Goal: Answer question/provide support

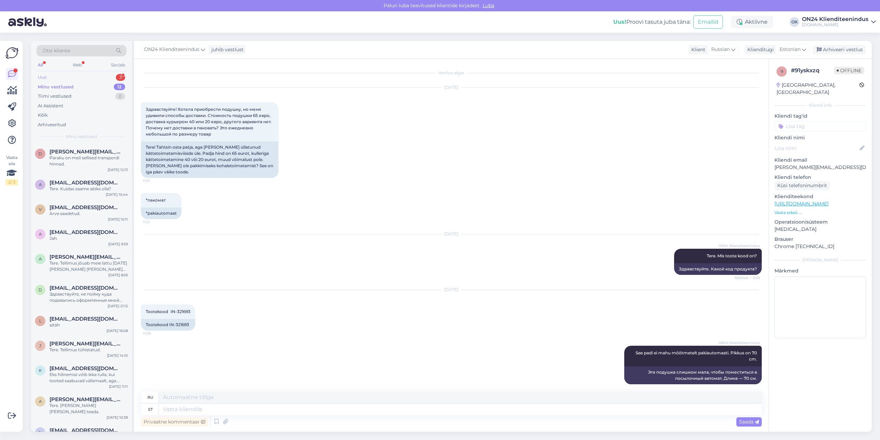
scroll to position [101, 0]
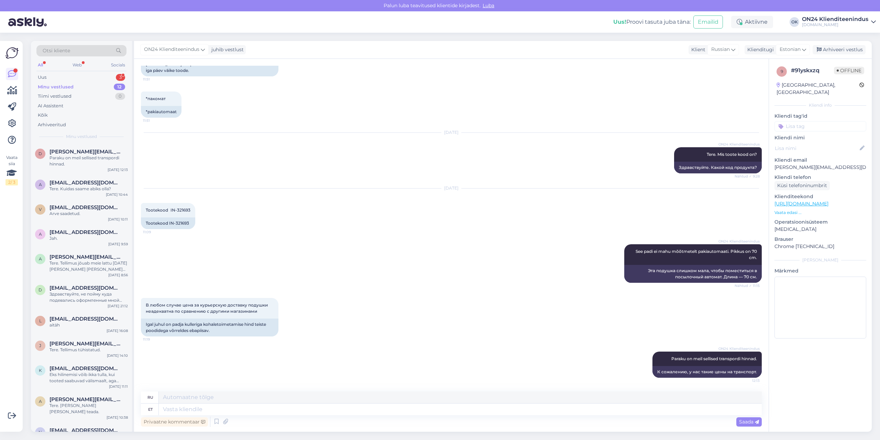
click at [51, 87] on div "Minu vestlused" at bounding box center [56, 87] width 36 height 7
click at [81, 168] on div "D [PERSON_NAME][EMAIL_ADDRESS][DOMAIN_NAME] Paraku on meil sellised transpordi …" at bounding box center [81, 159] width 101 height 31
click at [838, 51] on div "Arhiveeri vestlus" at bounding box center [838, 49] width 53 height 9
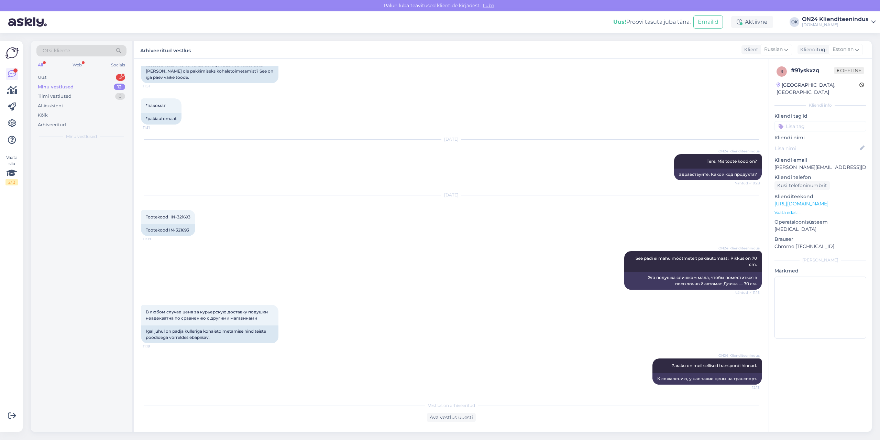
scroll to position [94, 0]
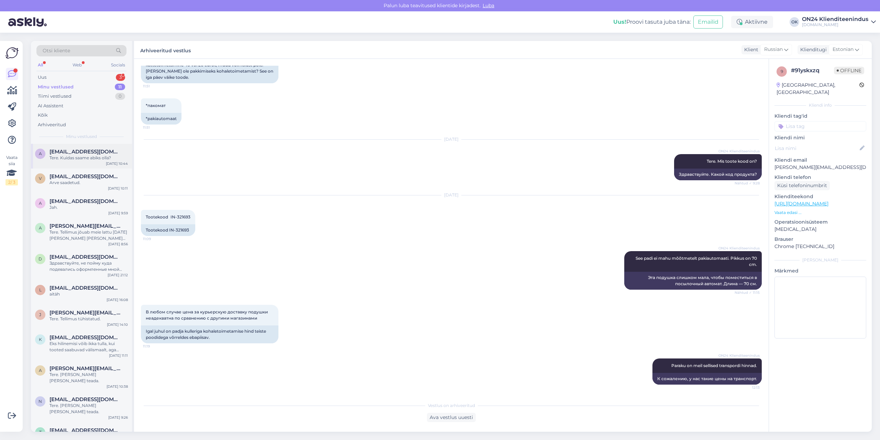
click at [87, 157] on div "Tere. Kuidas saame abiks olla?" at bounding box center [88, 158] width 78 height 6
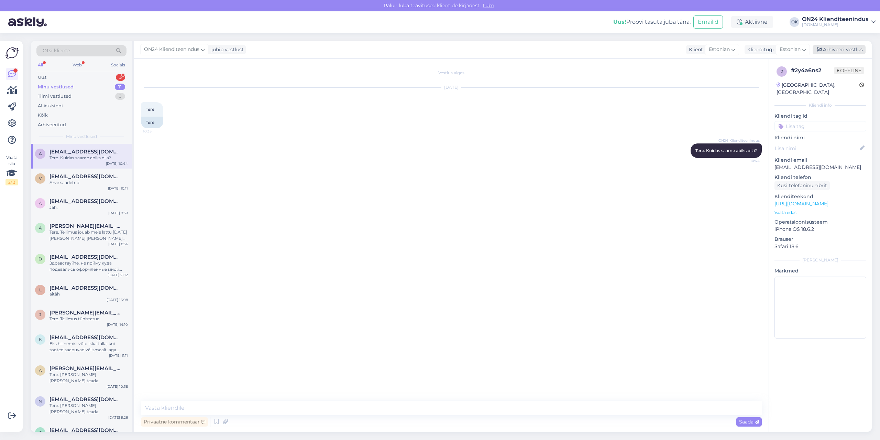
click at [832, 47] on div "Arhiveeri vestlus" at bounding box center [838, 49] width 53 height 9
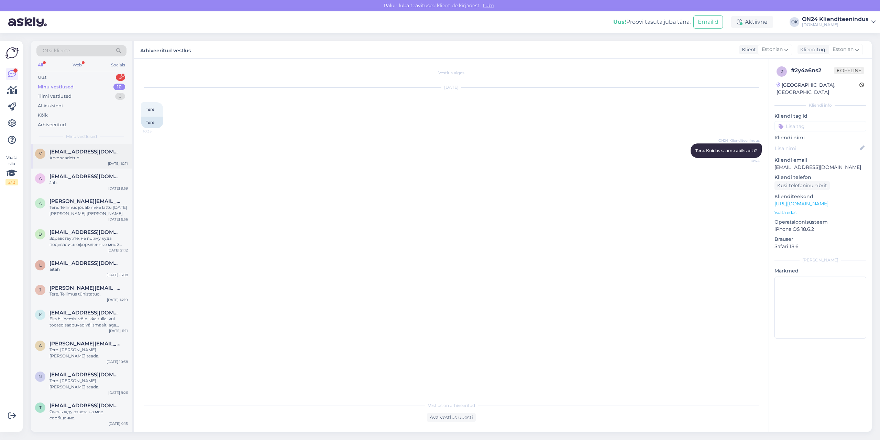
click at [109, 155] on div "Arve saadetud." at bounding box center [88, 158] width 78 height 6
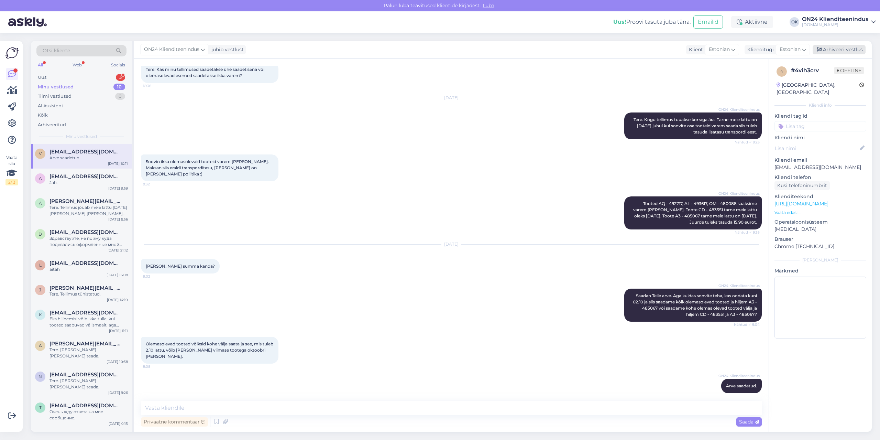
click at [830, 53] on div "Arhiveeri vestlus" at bounding box center [838, 49] width 53 height 9
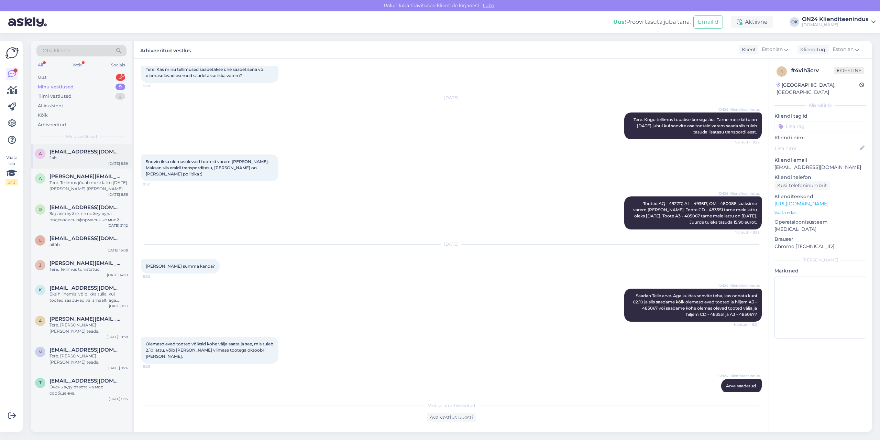
click at [108, 154] on span "[EMAIL_ADDRESS][DOMAIN_NAME]" at bounding box center [84, 151] width 71 height 6
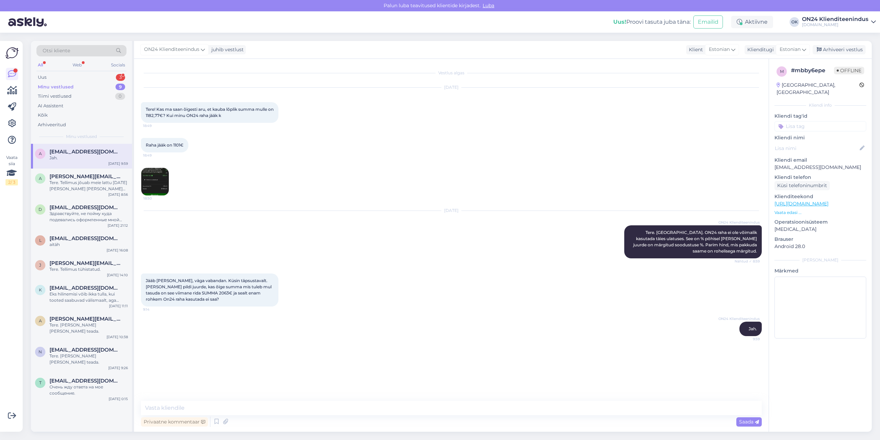
scroll to position [0, 0]
click at [821, 51] on icon at bounding box center [818, 49] width 5 height 5
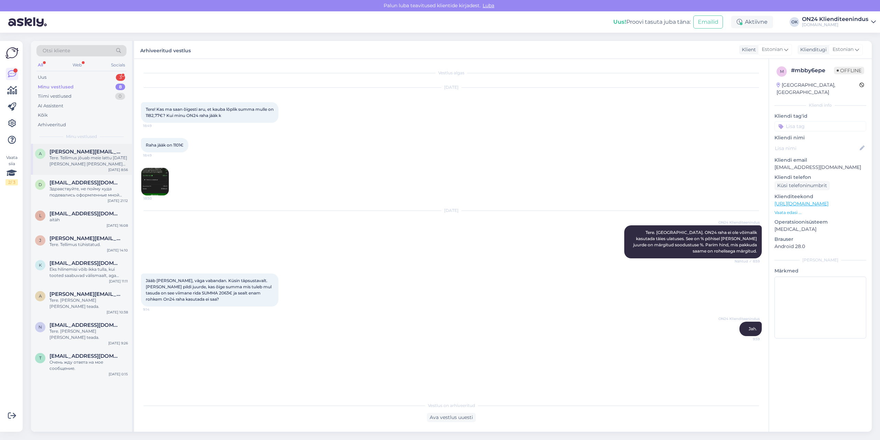
click at [107, 164] on div "Tere. Tellimus jõuab meie lattu [DATE] [PERSON_NAME] [PERSON_NAME] saate Venipa…" at bounding box center [88, 161] width 78 height 12
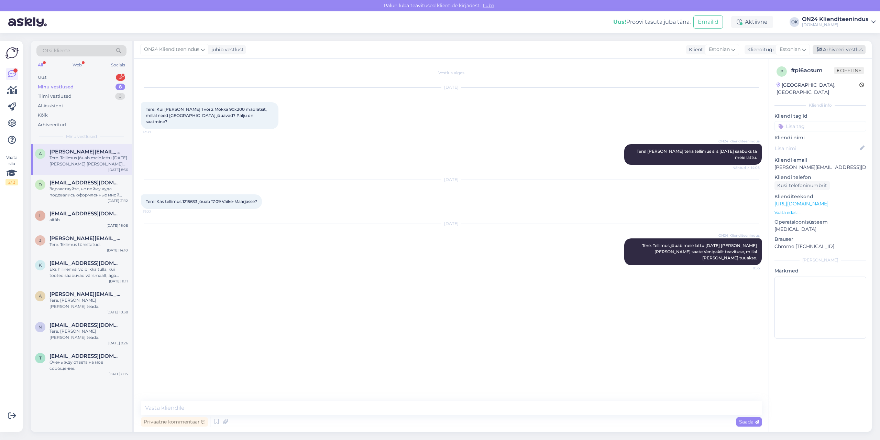
click at [841, 51] on div "Arhiveeri vestlus" at bounding box center [838, 49] width 53 height 9
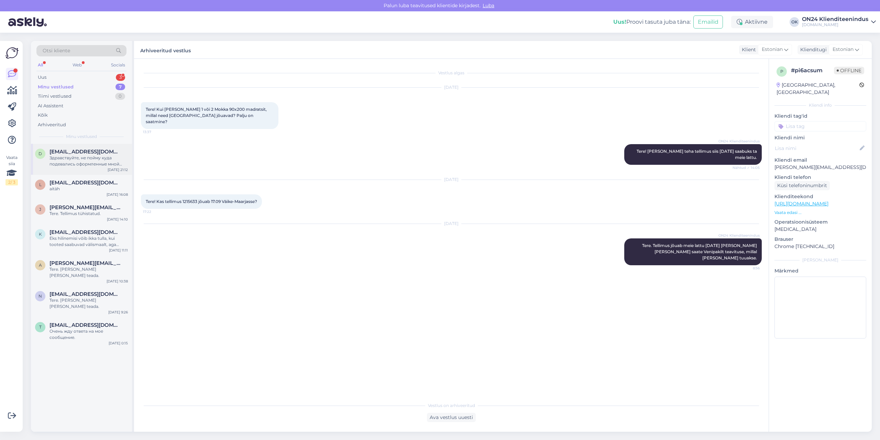
click at [68, 160] on div "Здравствуйте, не пойму куда подевались оформленные мной заказы. Один вроде долж…" at bounding box center [88, 161] width 78 height 12
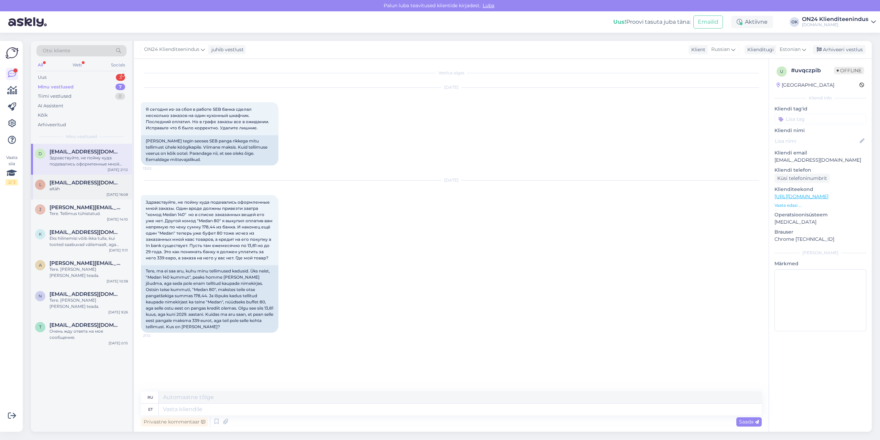
click at [82, 188] on div "aitäh" at bounding box center [88, 189] width 78 height 6
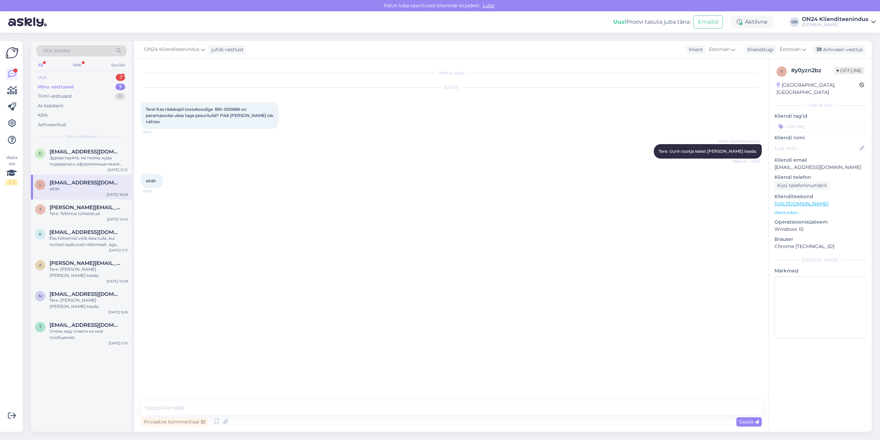
click at [78, 78] on div "Uus 3" at bounding box center [81, 78] width 90 height 10
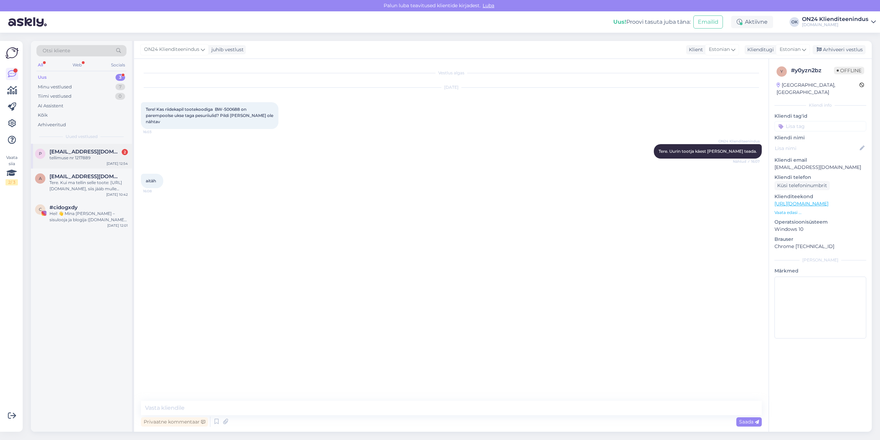
click at [98, 160] on div "tellimuse nr 1217889" at bounding box center [88, 158] width 78 height 6
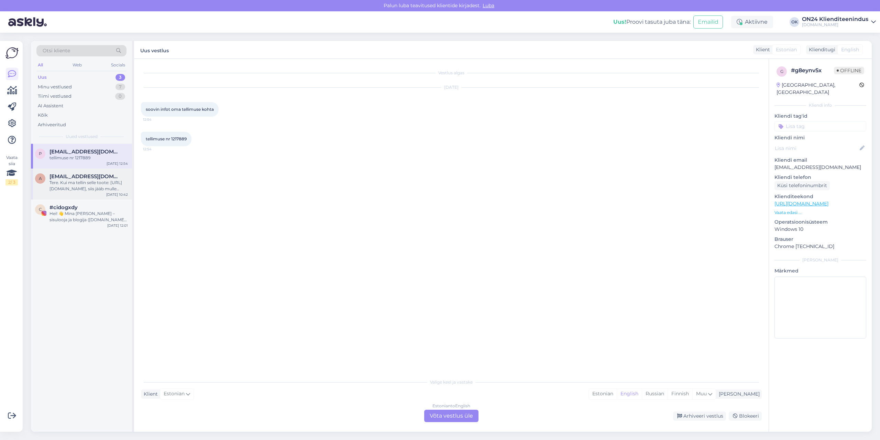
click at [98, 177] on span "[EMAIL_ADDRESS][DOMAIN_NAME]" at bounding box center [84, 176] width 71 height 6
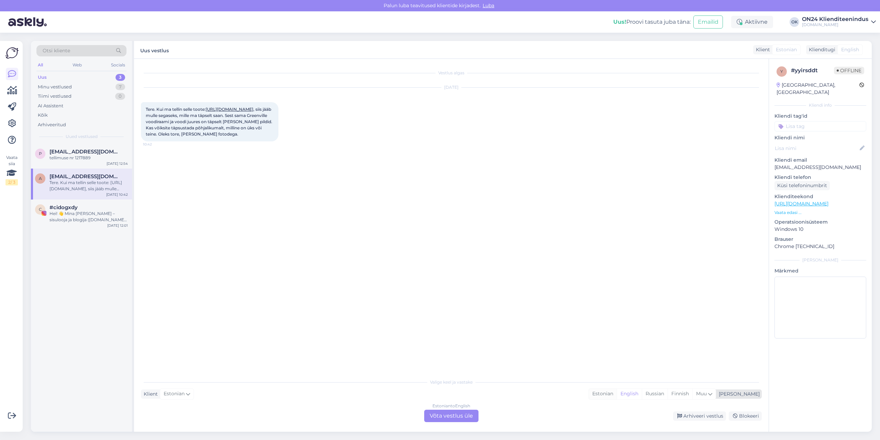
click at [616, 396] on div "Estonian" at bounding box center [603, 393] width 28 height 10
click at [475, 415] on div "Estonian to Estonian Võta vestlus üle" at bounding box center [451, 415] width 54 height 12
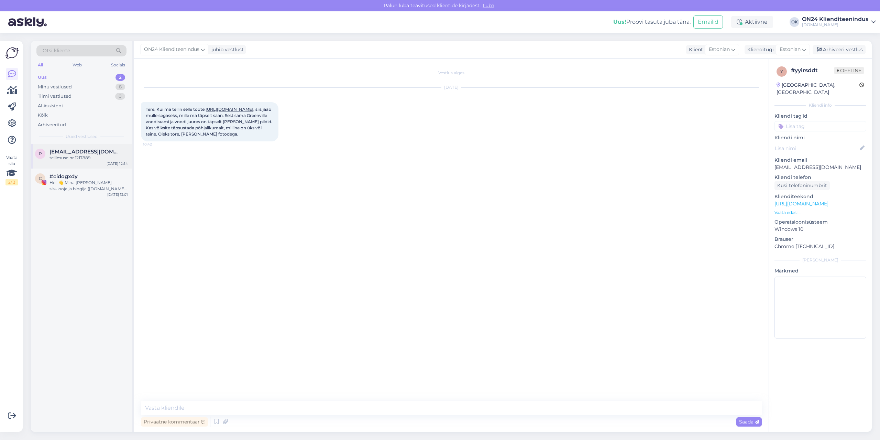
click at [100, 162] on div "p [EMAIL_ADDRESS][DOMAIN_NAME] tellimuse nr 1217889 [DATE] 12:54" at bounding box center [81, 156] width 101 height 25
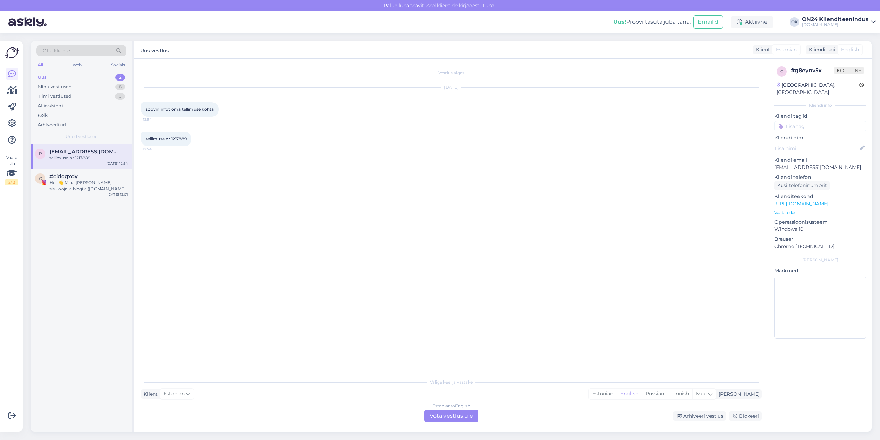
click at [177, 138] on span "tellimuse nr 1217889" at bounding box center [166, 138] width 41 height 5
copy div "1217889 12:54"
drag, startPoint x: 634, startPoint y: 392, endPoint x: 611, endPoint y: 393, distance: 23.4
click at [616, 392] on div "Estonian" at bounding box center [603, 393] width 28 height 10
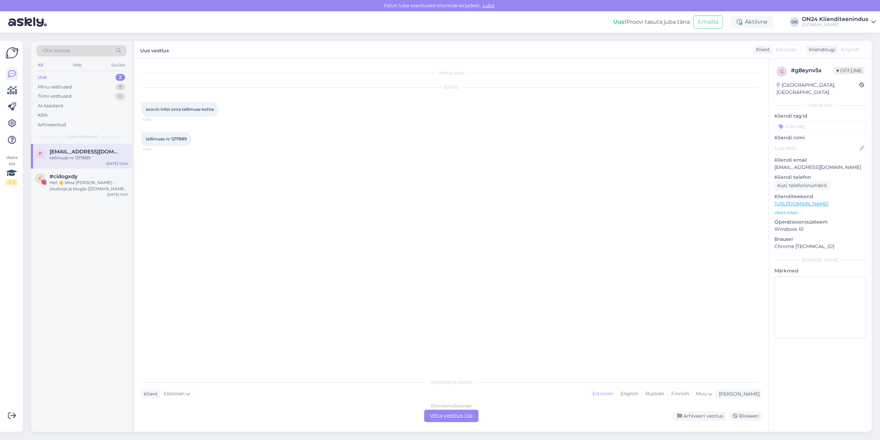
click at [450, 415] on div "Estonian to Estonian Võta vestlus üle" at bounding box center [451, 415] width 54 height 12
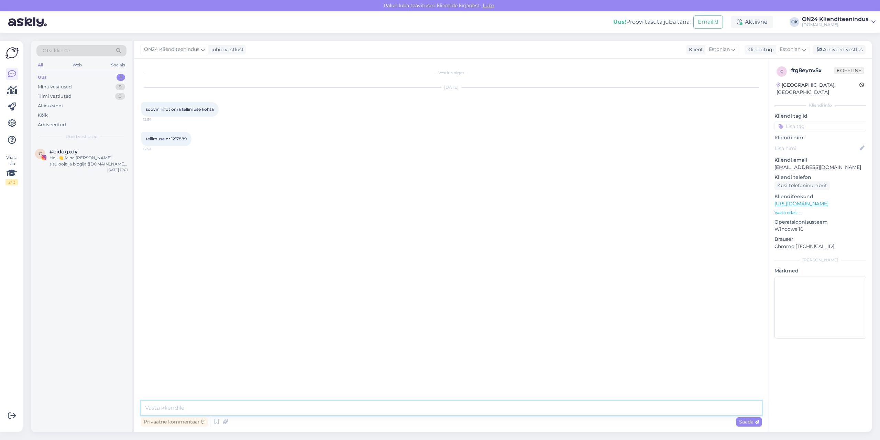
click at [452, 407] on textarea at bounding box center [451, 407] width 621 height 14
type textarea "Tere."
paste textarea "Kaubale on võimalik järele tulla ON24 jaotuskeskusesse alates [DATE] 10:00-st. …"
type textarea "Kaubale on võimalik järele tulla ON24 jaotuskeskusesse alates [DATE] 10:00-st. …"
